Goal: Find specific page/section: Find specific page/section

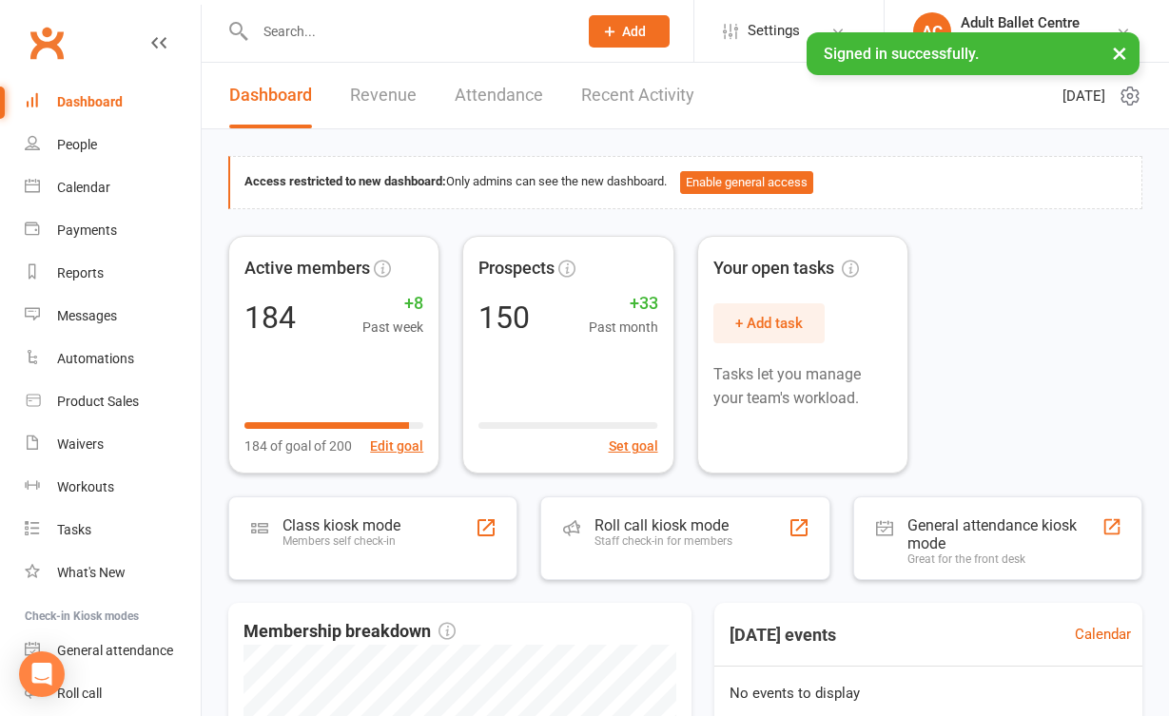
click at [300, 43] on input "text" at bounding box center [406, 31] width 315 height 27
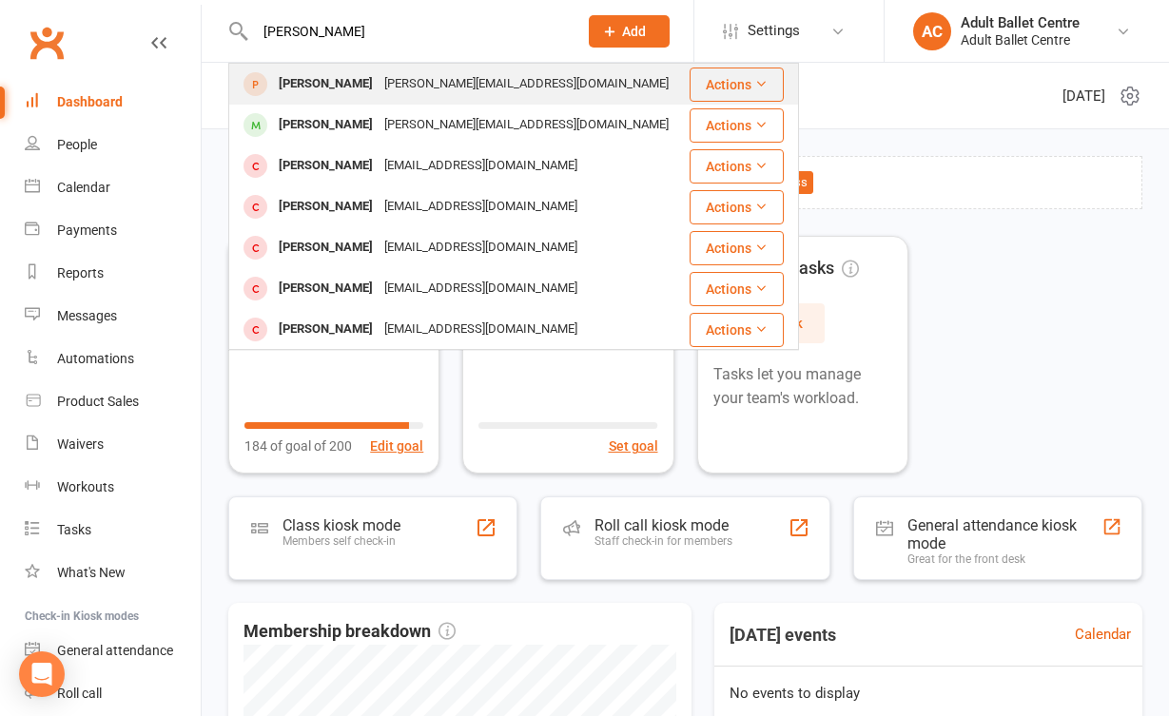
type input "[PERSON_NAME]"
click at [305, 95] on div "[PERSON_NAME]" at bounding box center [326, 84] width 106 height 28
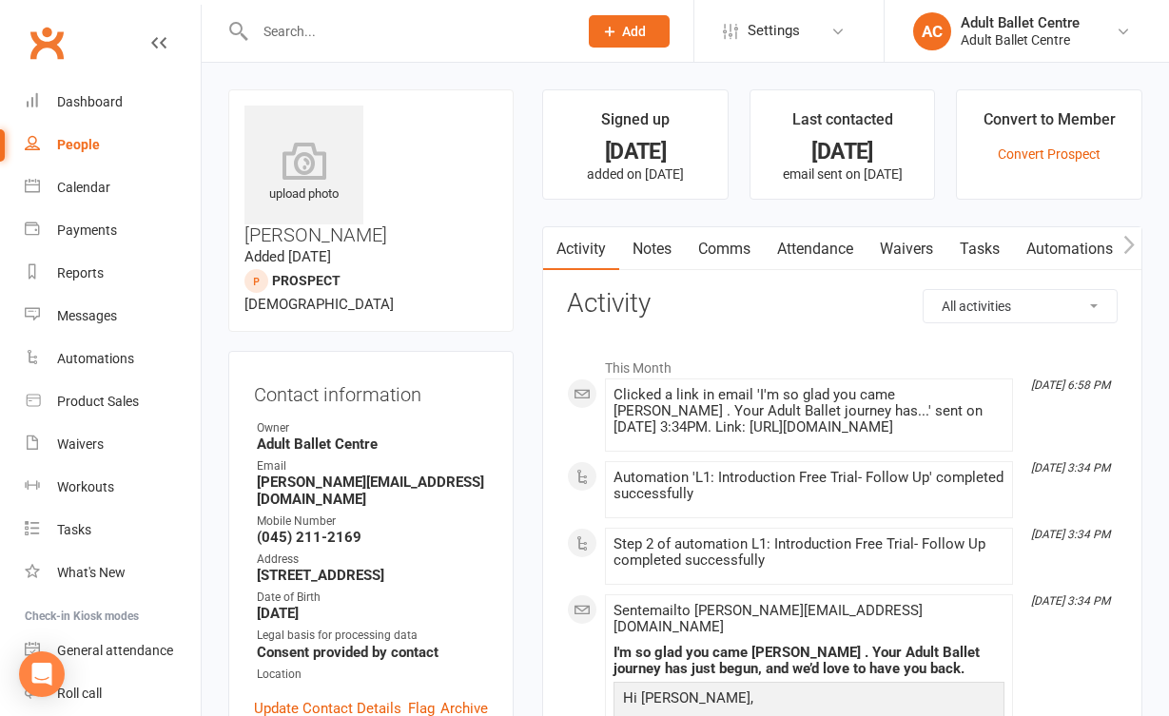
click at [920, 237] on link "Waivers" at bounding box center [907, 249] width 80 height 44
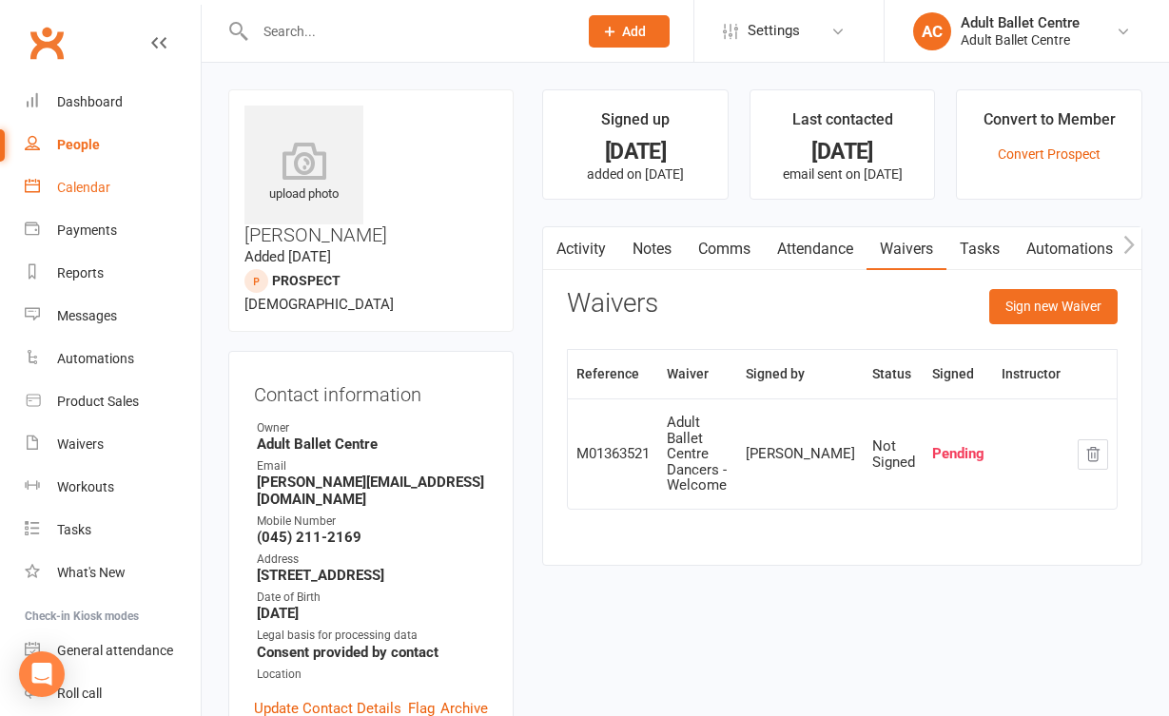
click at [86, 197] on link "Calendar" at bounding box center [113, 187] width 176 height 43
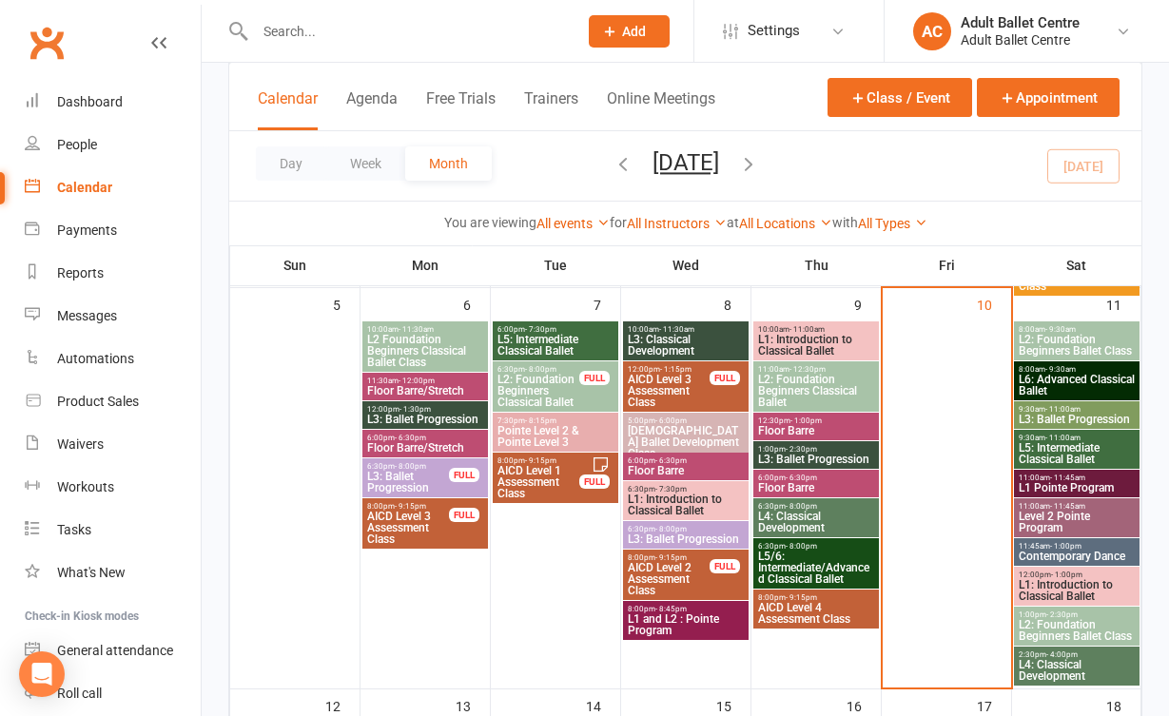
scroll to position [541, 0]
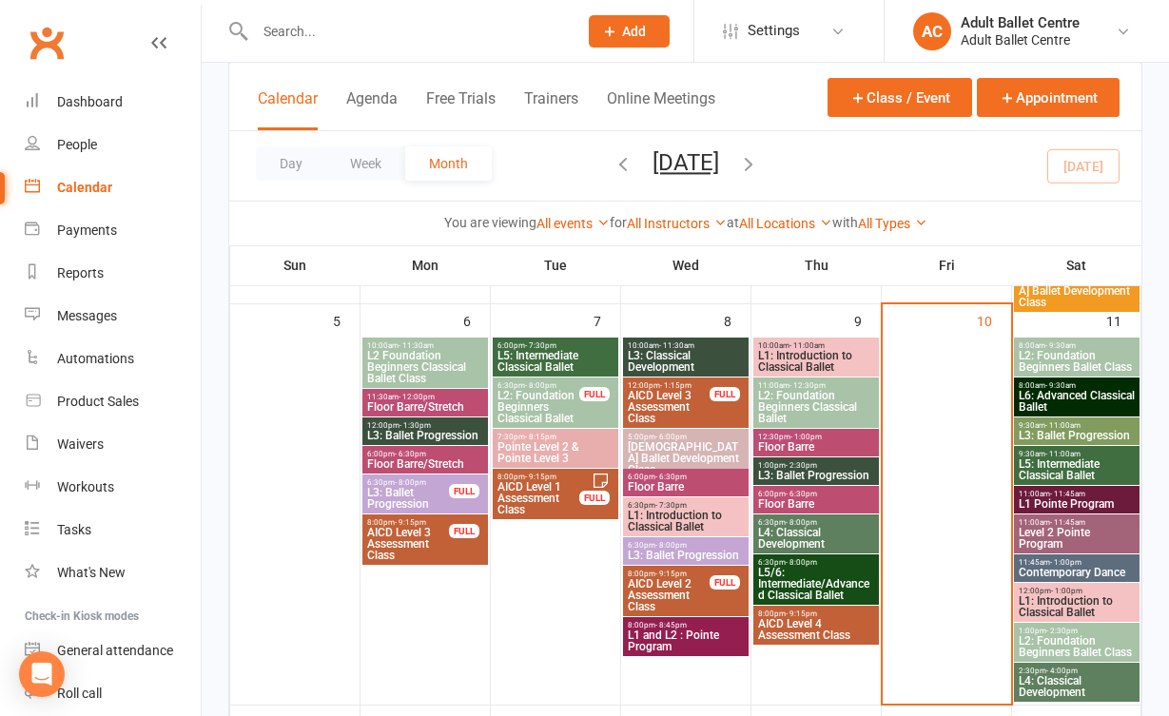
click at [1044, 603] on span "L1: Introduction to Classical Ballet" at bounding box center [1077, 607] width 118 height 23
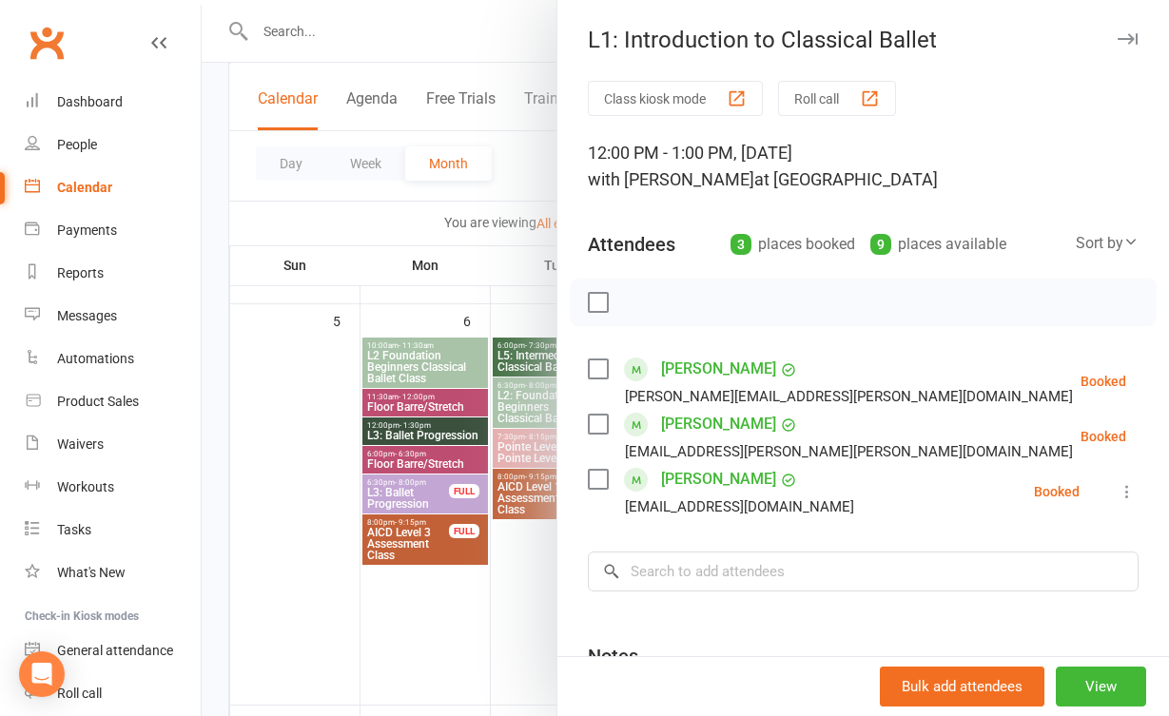
click at [521, 594] on div at bounding box center [686, 358] width 968 height 716
